Goal: Task Accomplishment & Management: Manage account settings

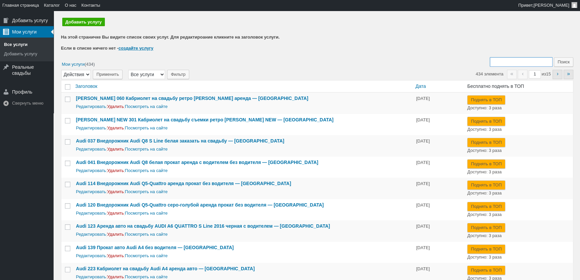
click at [510, 61] on input "Поиск:" at bounding box center [521, 61] width 63 height 9
type input "427"
click at [554, 57] on input "Поиск" at bounding box center [563, 61] width 19 height 9
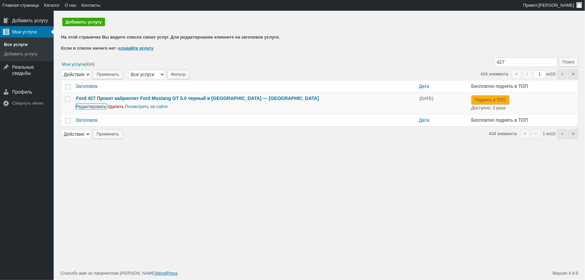
click at [91, 106] on link "Редактировать" at bounding box center [91, 106] width 30 height 5
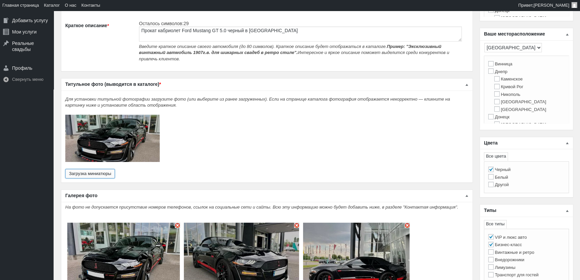
click at [105, 169] on button "Загрузка миниатюры" at bounding box center [90, 173] width 50 height 9
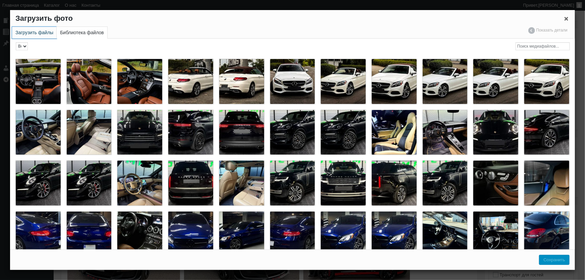
click at [40, 30] on link "Загрузить файлы" at bounding box center [34, 33] width 45 height 12
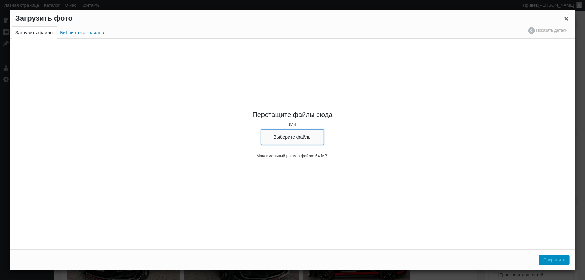
click at [279, 140] on button "Выберите файлы" at bounding box center [292, 136] width 63 height 15
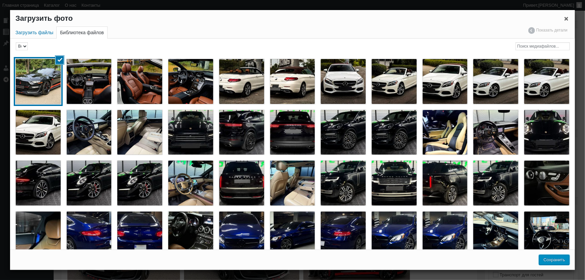
drag, startPoint x: 556, startPoint y: 262, endPoint x: 290, endPoint y: 124, distance: 299.0
click at [556, 262] on button "Сохранить" at bounding box center [554, 260] width 30 height 10
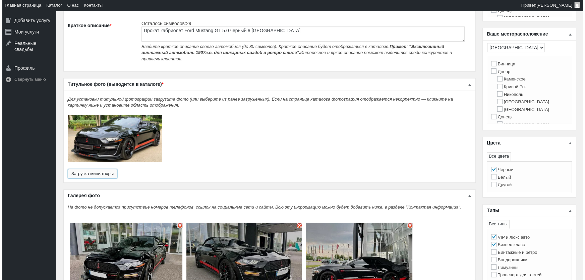
scroll to position [274, 0]
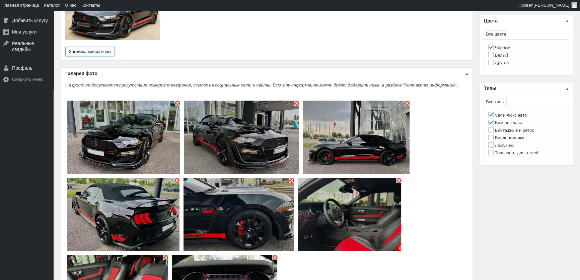
click at [178, 101] on img "Основное содержимое" at bounding box center [177, 103] width 5 height 5
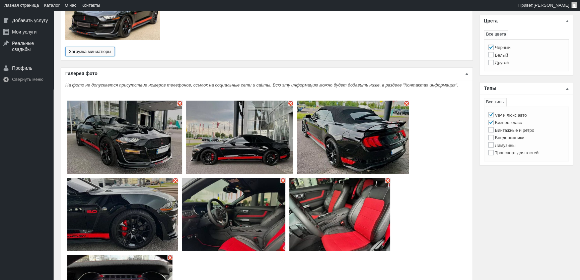
click at [182, 101] on img "Основное содержимое" at bounding box center [179, 103] width 5 height 5
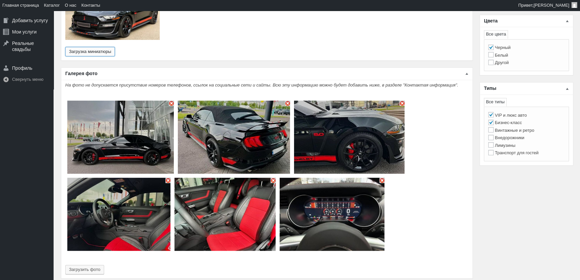
click at [169, 101] on img "Основное содержимое" at bounding box center [171, 103] width 5 height 5
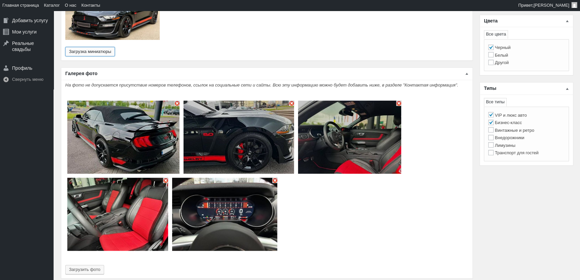
click at [178, 101] on img "Основное содержимое" at bounding box center [177, 103] width 5 height 5
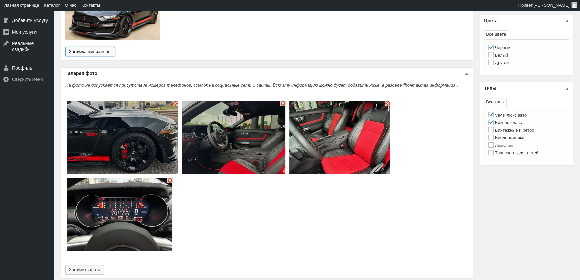
click at [176, 101] on img "Основное содержимое" at bounding box center [175, 103] width 5 height 5
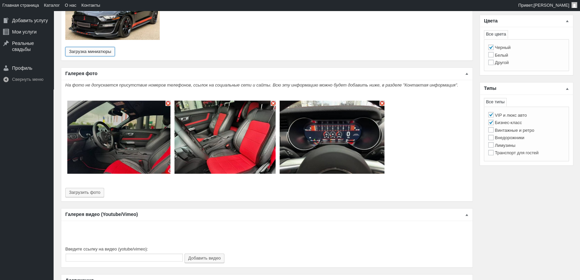
click at [176, 101] on img "Основное содержимое" at bounding box center [225, 137] width 101 height 73
click at [169, 101] on img "Основное содержимое" at bounding box center [168, 103] width 5 height 5
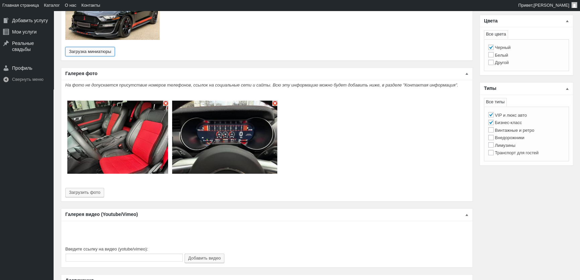
click at [165, 101] on img "Основное содержимое" at bounding box center [165, 103] width 5 height 5
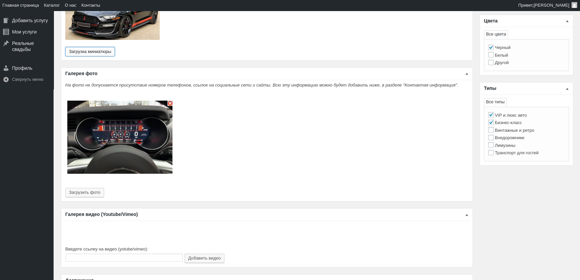
click at [168, 101] on img "Основное содержимое" at bounding box center [170, 103] width 5 height 5
type input "0"
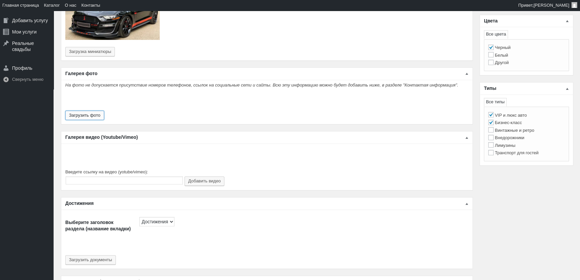
click at [95, 111] on button "Загрузить фото" at bounding box center [84, 115] width 39 height 9
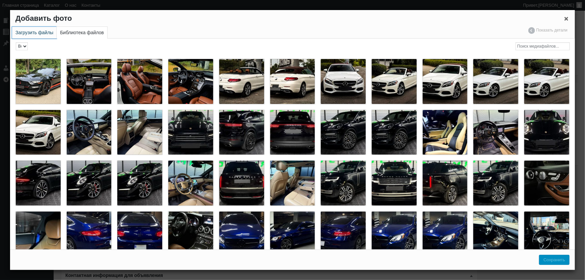
click at [22, 30] on link "Загрузить файлы" at bounding box center [34, 33] width 45 height 12
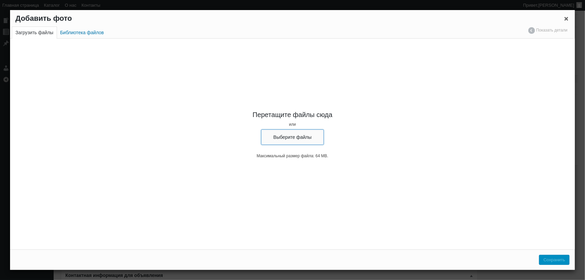
click at [277, 131] on button "Выберите файлы" at bounding box center [292, 136] width 63 height 15
type input "C:\fakepath\Ford Mustang GT Shelby прокат без водителя на сутки на свадьбу съем…"
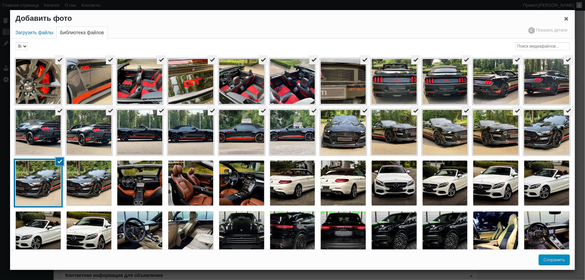
click at [553, 262] on button "Сохранить" at bounding box center [554, 260] width 30 height 10
type input "23"
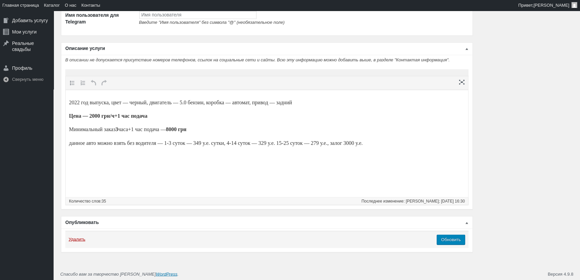
scroll to position [1460, 0]
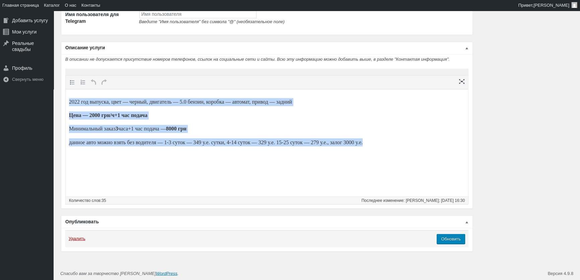
drag, startPoint x: 403, startPoint y: 149, endPoint x: 100, endPoint y: 189, distance: 305.7
click at [66, 100] on html "2022 год выпуска, цвет — черный, двигатель — 5.0 бензин, коробка — автомат, при…" at bounding box center [267, 122] width 403 height 66
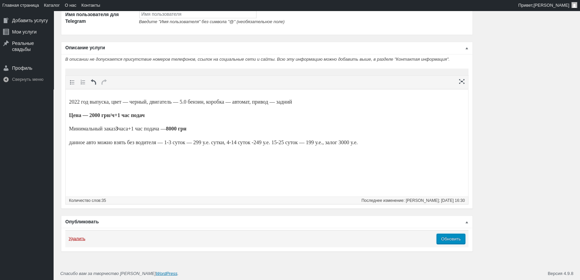
click at [458, 237] on input "Обновить" at bounding box center [451, 239] width 28 height 10
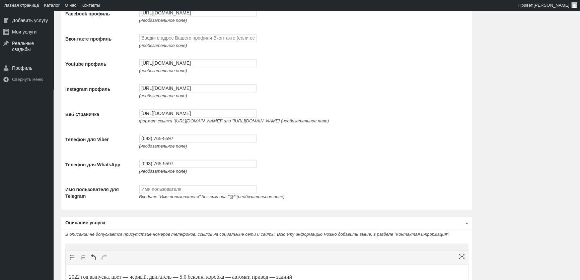
scroll to position [1135, 0]
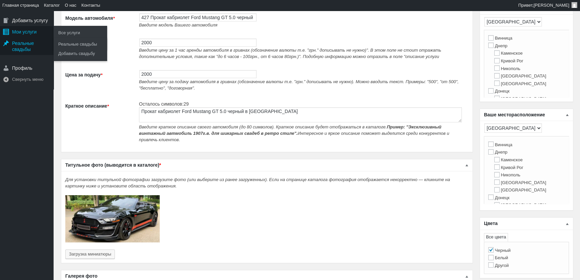
click at [22, 30] on div "Мои услуги" at bounding box center [27, 31] width 54 height 11
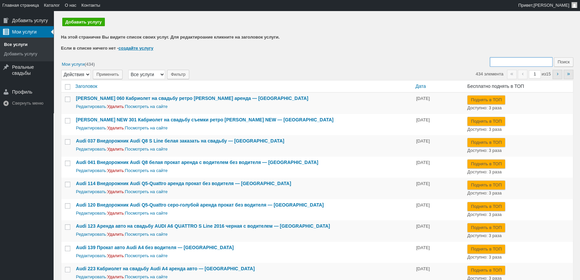
click at [513, 62] on input "Поиск:" at bounding box center [521, 61] width 63 height 9
type input "091"
click at [554, 57] on input "Поиск" at bounding box center [563, 61] width 19 height 9
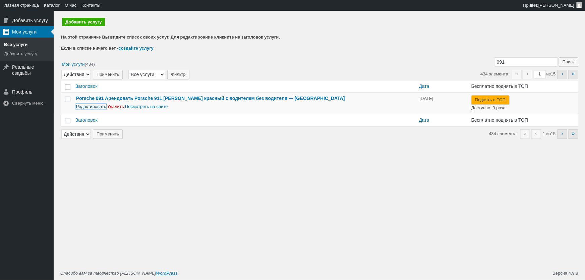
click at [87, 106] on link "Редактировать" at bounding box center [91, 106] width 30 height 5
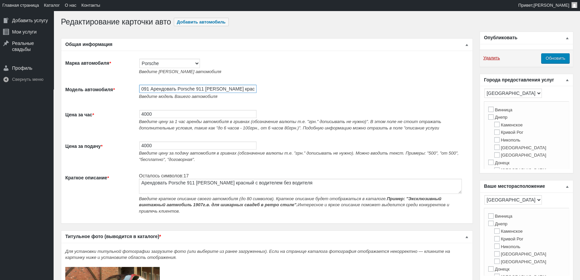
click at [219, 87] on input "091 Арендовать Porsche 911 [PERSON_NAME] красный с водителем без водителя" at bounding box center [197, 89] width 117 height 8
paste input "[PERSON_NAME] S"
type input "091 Арендовать Porsche 911 Carrera S красный с водителем без водителя"
click at [557, 56] on input "Обновить" at bounding box center [555, 58] width 28 height 10
